Goal: Task Accomplishment & Management: Use online tool/utility

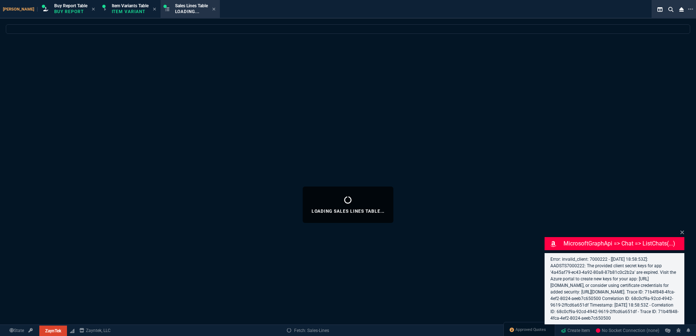
select select "1: BROV"
select select
select select "1: BROV"
select select
